Goal: Task Accomplishment & Management: Manage account settings

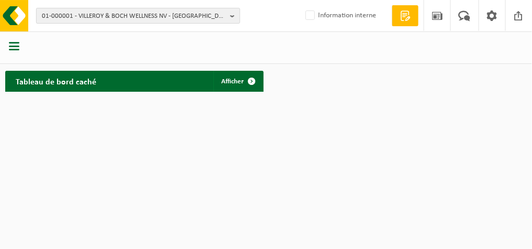
click at [172, 16] on span "01-000001 - VILLEROY & BOCH WELLNESS NV - ROESELARE" at bounding box center [134, 16] width 184 height 16
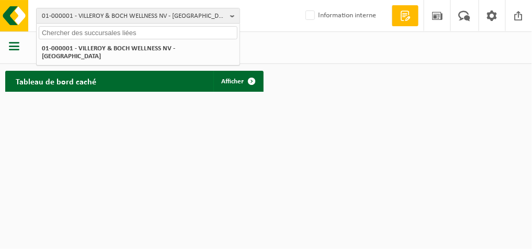
click at [160, 29] on input "text" at bounding box center [138, 32] width 199 height 13
paste input "01-092100"
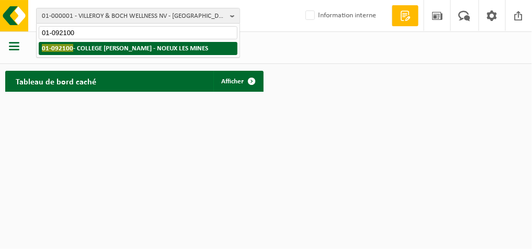
type input "01-092100"
click at [156, 42] on li "01-092100 - COLLEGE ANATOLE FRANCE - NOEUX LES MINES" at bounding box center [138, 48] width 199 height 13
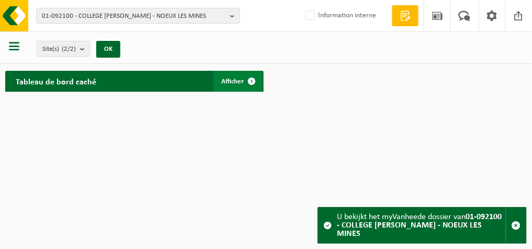
click at [233, 82] on span "Afficher" at bounding box center [233, 81] width 22 height 7
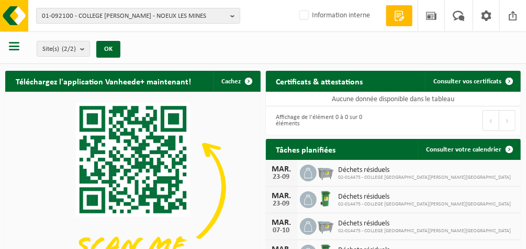
click at [14, 46] on span "button" at bounding box center [14, 46] width 10 height 10
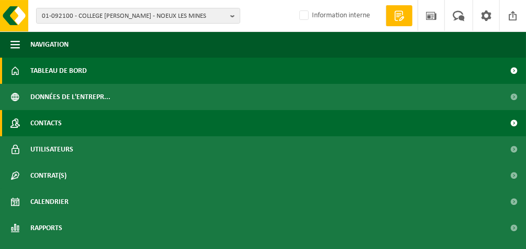
click at [43, 120] on span "Contacts" at bounding box center [45, 123] width 31 height 26
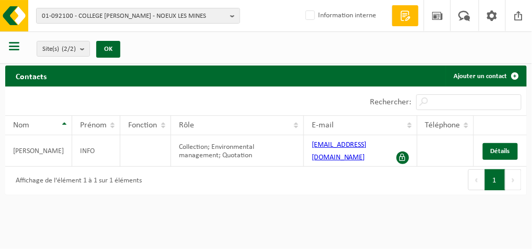
click at [9, 52] on button "button" at bounding box center [14, 48] width 10 height 14
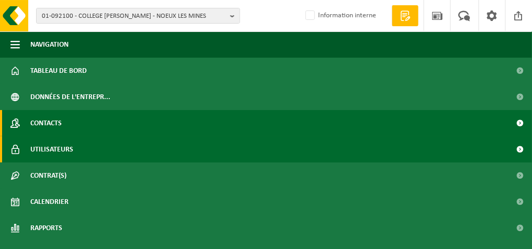
click at [40, 148] on span "Utilisateurs" at bounding box center [51, 149] width 43 height 26
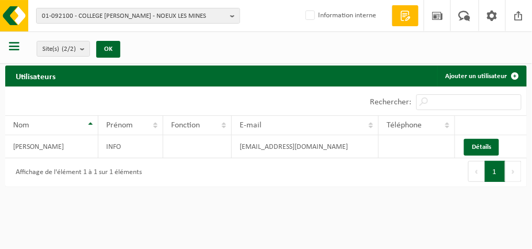
click at [17, 48] on span "button" at bounding box center [14, 46] width 10 height 10
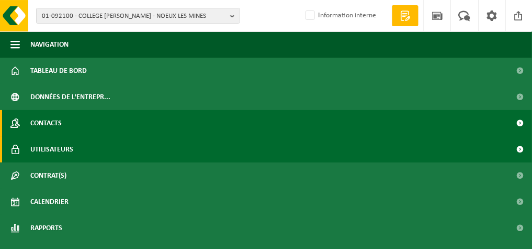
click at [52, 122] on span "Contacts" at bounding box center [45, 123] width 31 height 26
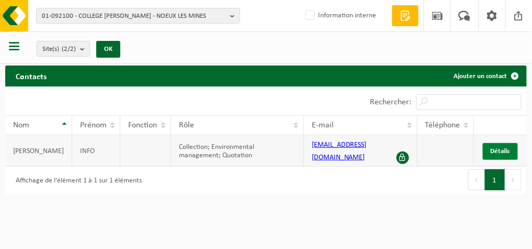
click at [503, 151] on span "Détails" at bounding box center [500, 151] width 19 height 7
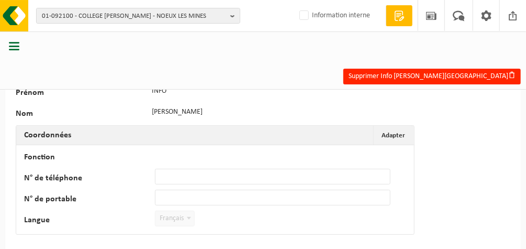
scroll to position [49, 0]
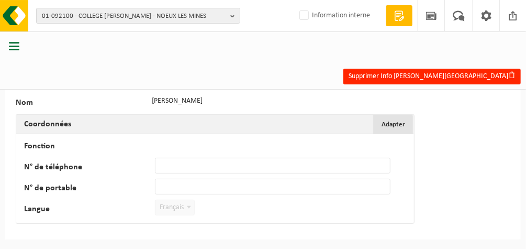
click at [398, 122] on span "Adapter" at bounding box center [393, 124] width 24 height 7
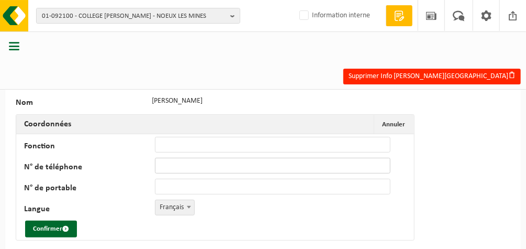
click at [202, 163] on input "N° de téléphone" at bounding box center [272, 165] width 235 height 16
paste input "03 21 61 51 20"
type input "[PHONE_NUMBER]"
click at [165, 147] on input "Fonction" at bounding box center [272, 145] width 235 height 16
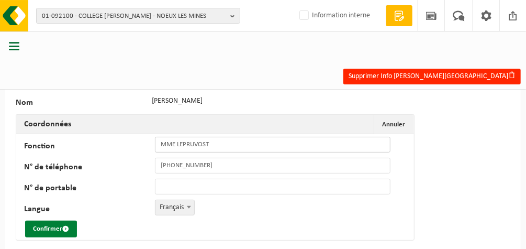
type input "MME LEPRUVOST"
click at [50, 225] on button "Confirmer" at bounding box center [51, 228] width 52 height 17
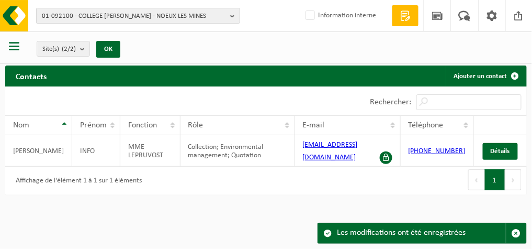
click at [182, 14] on span "01-092100 - COLLEGE [PERSON_NAME] - NOEUX LES MINES" at bounding box center [134, 16] width 184 height 16
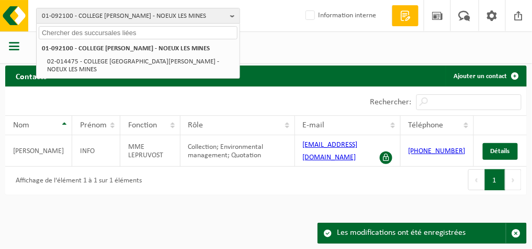
click at [158, 29] on input "text" at bounding box center [138, 32] width 199 height 13
paste input "10-739343"
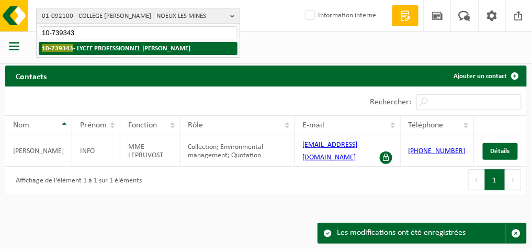
type input "10-739343"
click at [151, 49] on strong "10-739343 - LYCEE PROFESSIONNEL FERNAND DEGRUGILLIER - AUCHEL" at bounding box center [116, 48] width 149 height 8
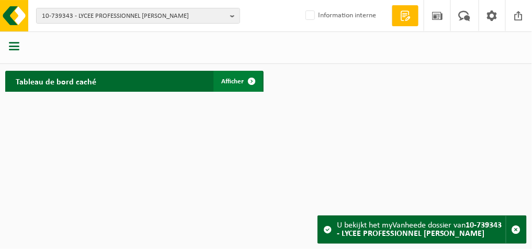
click at [230, 83] on span "Afficher" at bounding box center [233, 81] width 22 height 7
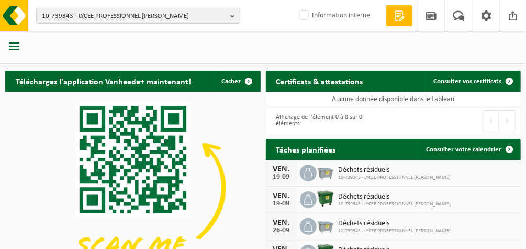
click at [13, 45] on span "button" at bounding box center [14, 46] width 10 height 10
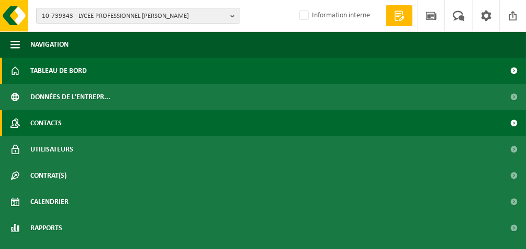
click at [46, 125] on span "Contacts" at bounding box center [45, 123] width 31 height 26
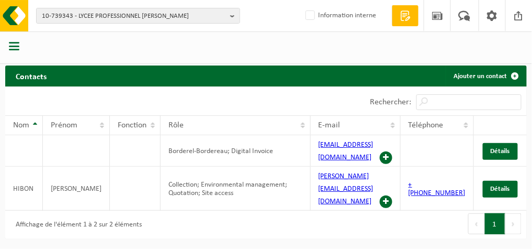
click at [46, 125] on th "Prénom" at bounding box center [76, 125] width 67 height 20
drag, startPoint x: 9, startPoint y: 177, endPoint x: 450, endPoint y: 186, distance: 441.2
click at [450, 186] on tr "HIBON ERIC Collection; Environmental management; Quotation; Site access eric.hi…" at bounding box center [266, 188] width 522 height 44
copy tr "HIBON ERIC Collection; Environmental management; Quotation; Site access eric.hi…"
click at [235, 18] on b "button" at bounding box center [234, 15] width 9 height 15
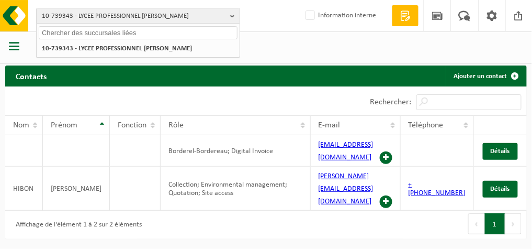
click at [174, 31] on input "text" at bounding box center [138, 32] width 199 height 13
paste input "01-057928"
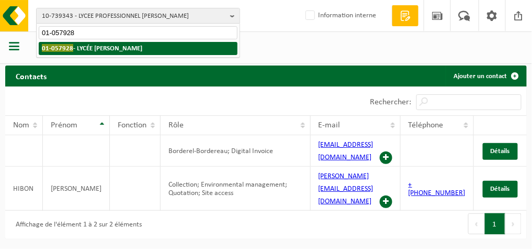
type input "01-057928"
click at [142, 49] on strong "01-057928 - LYCÉE JEAN PERRIN - LAMBERSART" at bounding box center [92, 48] width 100 height 8
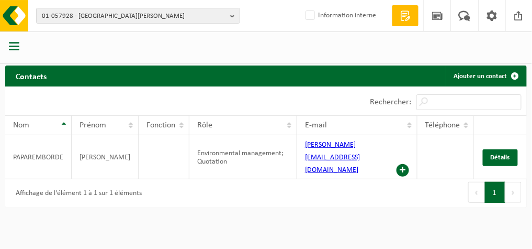
click at [0, 118] on html "01-057928 - [GEOGRAPHIC_DATA][PERSON_NAME] 01-057928 - [GEOGRAPHIC_DATA][PERSON…" at bounding box center [266, 124] width 532 height 249
click at [499, 154] on span "Détails" at bounding box center [500, 157] width 19 height 7
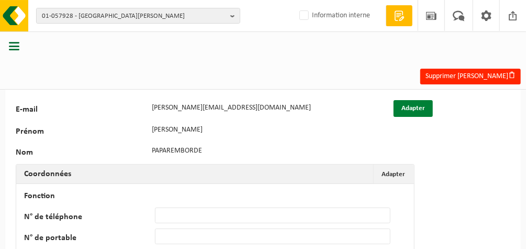
click at [411, 111] on button "Adapter" at bounding box center [412, 108] width 39 height 17
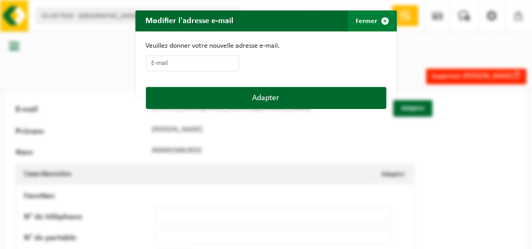
click at [370, 21] on button "Fermer" at bounding box center [372, 20] width 48 height 21
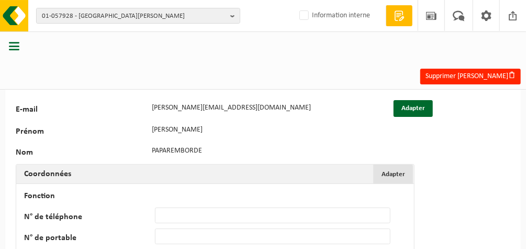
click at [387, 173] on span "Adapter" at bounding box center [393, 174] width 24 height 7
click at [228, 216] on input "N° de téléphone" at bounding box center [272, 215] width 235 height 16
click at [176, 211] on input "N° de téléphone" at bounding box center [272, 215] width 235 height 16
paste input "03 20 08 42 42"
type input "+33 3 20 08 42 42"
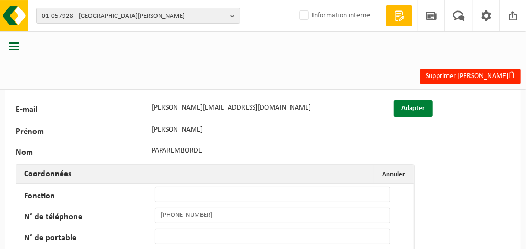
click at [407, 110] on button "Adapter" at bounding box center [412, 108] width 39 height 17
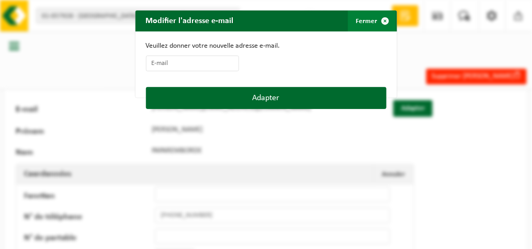
click at [375, 18] on span "button" at bounding box center [385, 20] width 21 height 21
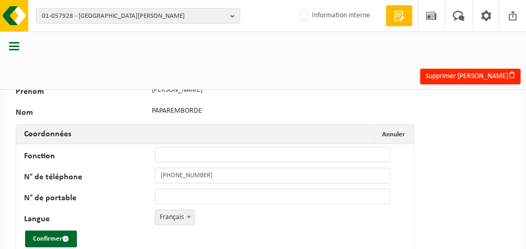
scroll to position [67, 0]
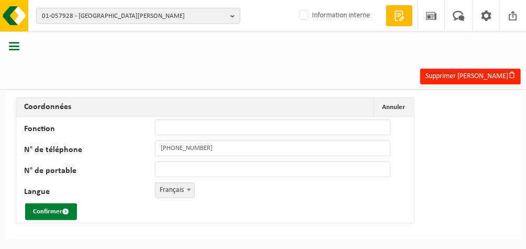
click at [53, 208] on button "Confirmer" at bounding box center [51, 211] width 52 height 17
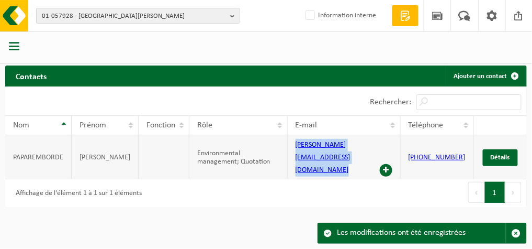
drag, startPoint x: 289, startPoint y: 145, endPoint x: 398, endPoint y: 149, distance: 108.9
click at [398, 149] on td "laurence.paparemborde@ac-lille.fr" at bounding box center [344, 157] width 113 height 44
copy td "laurence.paparemborde@ac-lille.fr"
click at [13, 46] on span "button" at bounding box center [14, 46] width 10 height 10
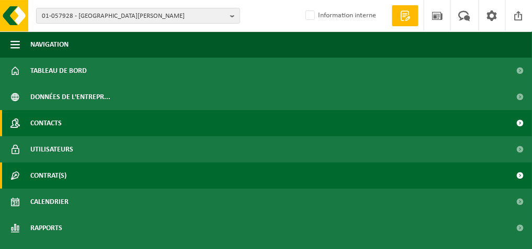
click at [47, 171] on span "Contrat(s)" at bounding box center [48, 175] width 36 height 26
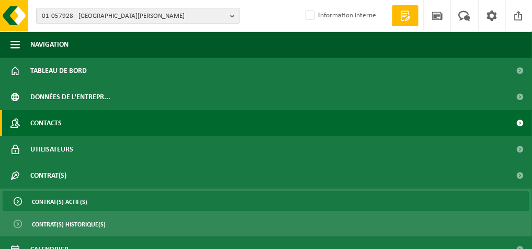
click at [48, 202] on span "Contrat(s) actif(s)" at bounding box center [59, 202] width 55 height 20
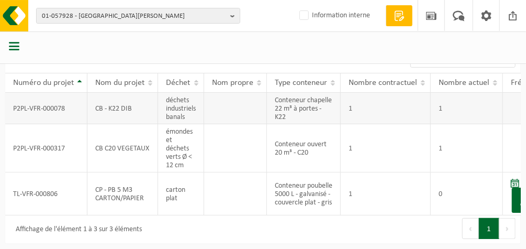
scroll to position [47, 0]
click at [14, 46] on span "button" at bounding box center [14, 46] width 10 height 10
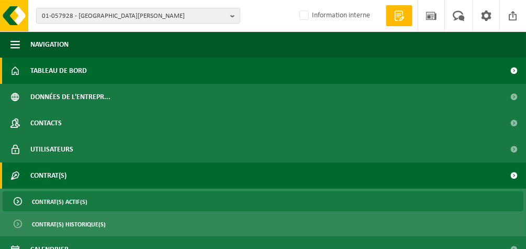
click at [58, 69] on span "Tableau de bord" at bounding box center [58, 71] width 57 height 26
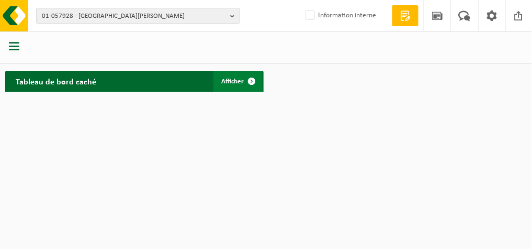
click at [237, 81] on span "Afficher" at bounding box center [233, 81] width 22 height 7
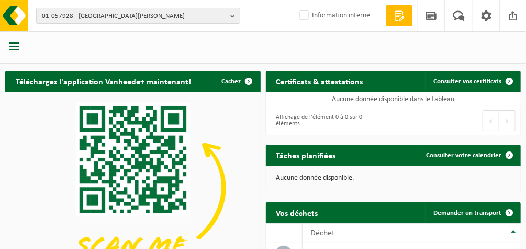
click at [11, 48] on span "button" at bounding box center [14, 46] width 10 height 10
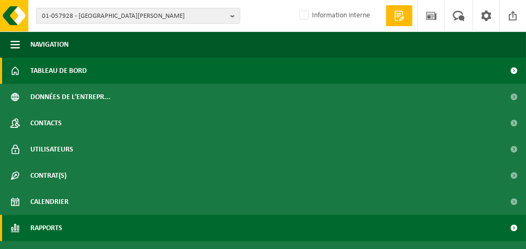
click at [47, 223] on span "Rapports" at bounding box center [46, 228] width 32 height 26
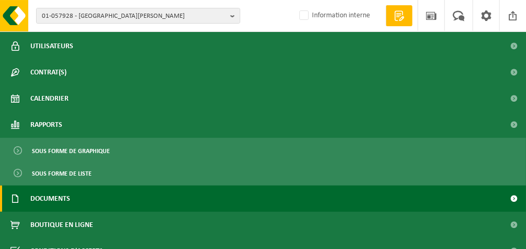
scroll to position [103, 0]
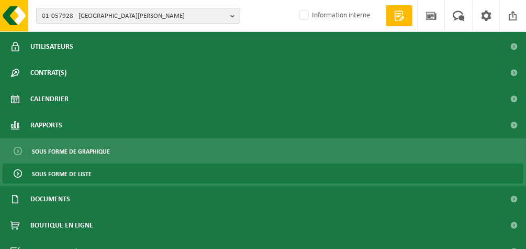
click at [84, 167] on span "Sous forme de liste" at bounding box center [62, 174] width 60 height 20
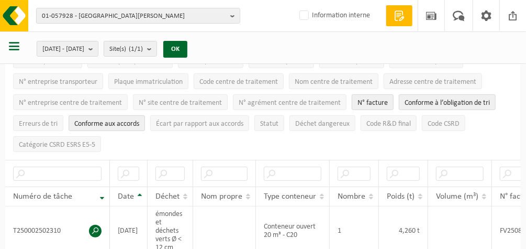
scroll to position [88, 0]
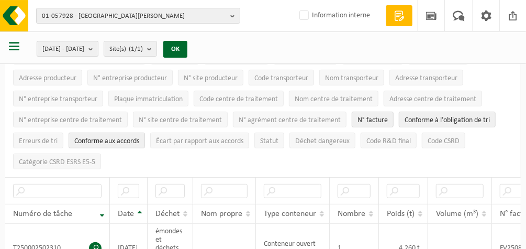
click at [98, 47] on b "submit" at bounding box center [92, 48] width 9 height 15
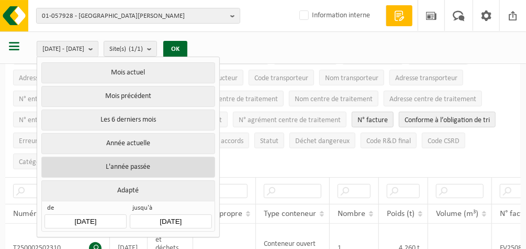
click at [131, 159] on button "L'année passée" at bounding box center [127, 166] width 173 height 21
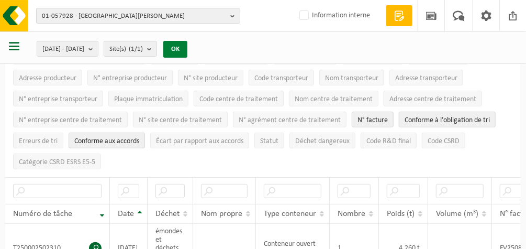
click at [187, 52] on button "OK" at bounding box center [175, 49] width 24 height 17
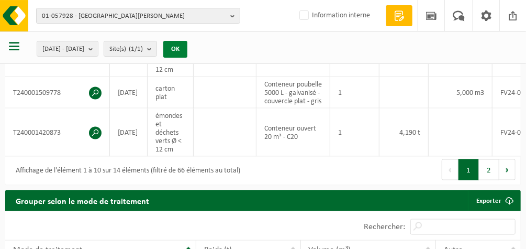
scroll to position [537, 0]
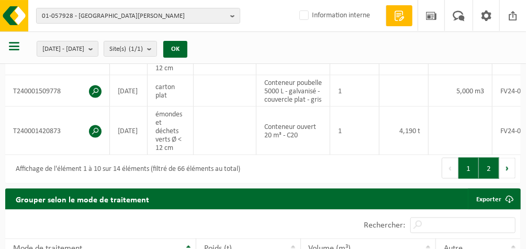
click at [486, 178] on button "2" at bounding box center [489, 167] width 20 height 21
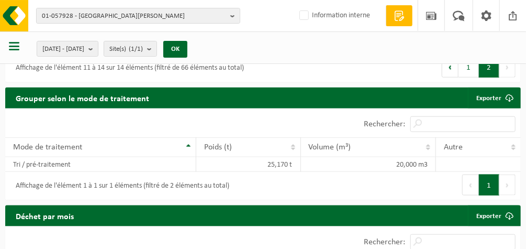
scroll to position [395, 0]
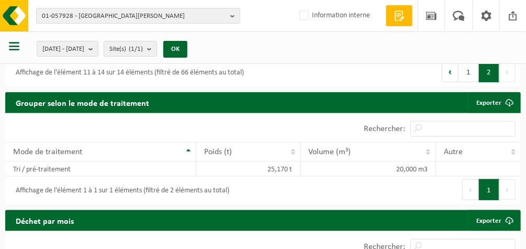
click at [471, 80] on button "1" at bounding box center [468, 71] width 20 height 21
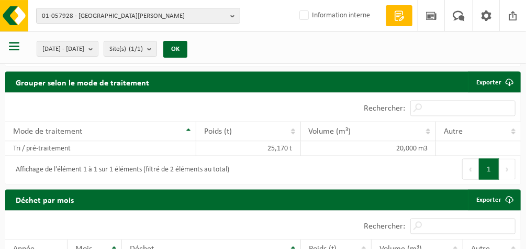
scroll to position [652, 0]
